Goal: Find specific page/section: Find specific page/section

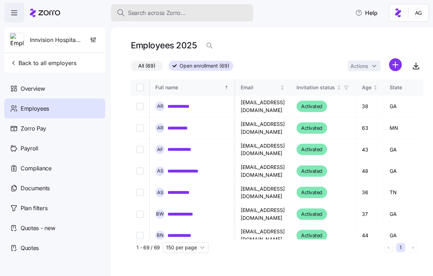
scroll to position [1150, 130]
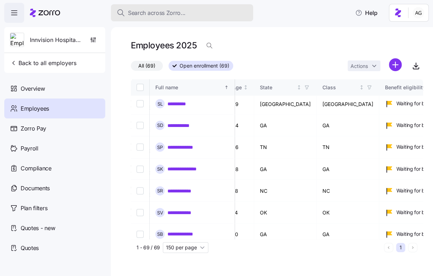
click at [166, 10] on span "Search across Zorro..." at bounding box center [157, 13] width 58 height 9
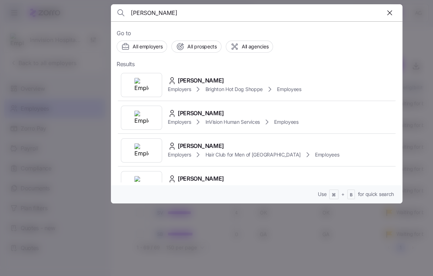
type input "[PERSON_NAME]"
click at [92, 24] on div at bounding box center [216, 138] width 433 height 276
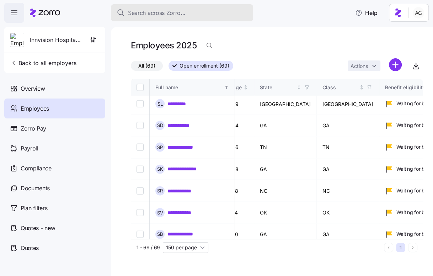
click at [156, 12] on span "Search across Zorro..." at bounding box center [157, 13] width 58 height 9
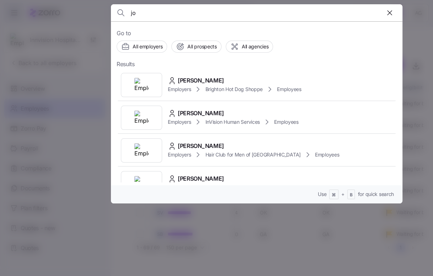
type input "j"
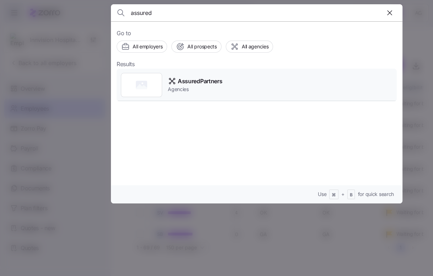
type input "assured"
click at [176, 75] on div "AssuredPartners Agencies" at bounding box center [257, 85] width 280 height 33
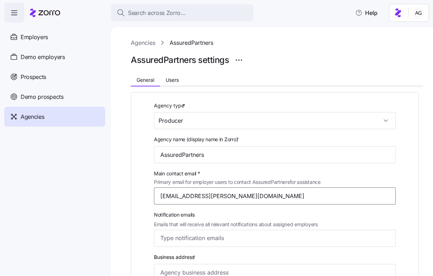
drag, startPoint x: 258, startPoint y: 196, endPoint x: 154, endPoint y: 197, distance: 103.8
click at [154, 197] on input "[EMAIL_ADDRESS][PERSON_NAME][DOMAIN_NAME]" at bounding box center [275, 195] width 242 height 17
click at [177, 80] on span "Users" at bounding box center [172, 79] width 13 height 5
